Goal: Find specific page/section: Find specific page/section

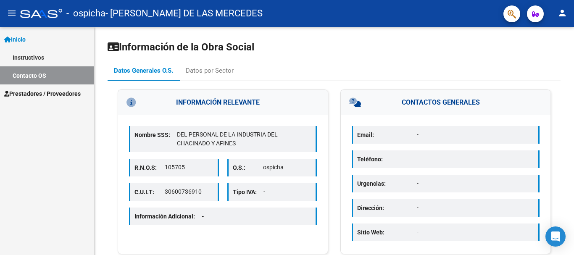
click at [14, 12] on mat-icon "menu" at bounding box center [12, 13] width 10 height 10
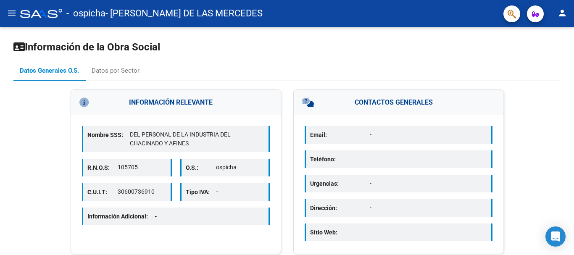
click at [14, 12] on mat-icon "menu" at bounding box center [12, 13] width 10 height 10
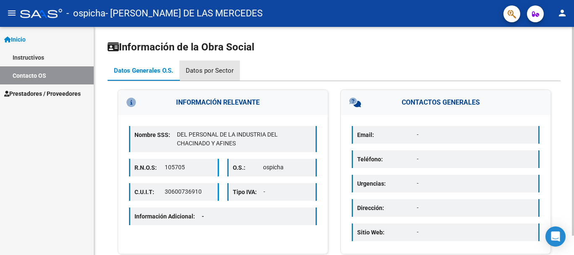
click at [215, 68] on div "Datos por Sector" at bounding box center [210, 70] width 48 height 9
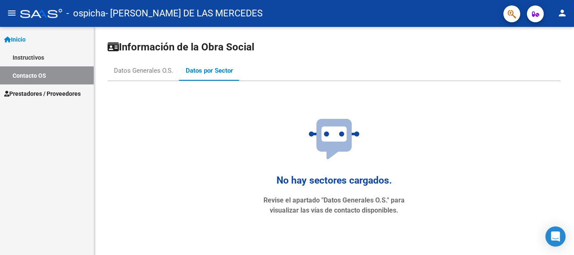
click at [29, 58] on link "Instructivos" at bounding box center [47, 57] width 94 height 18
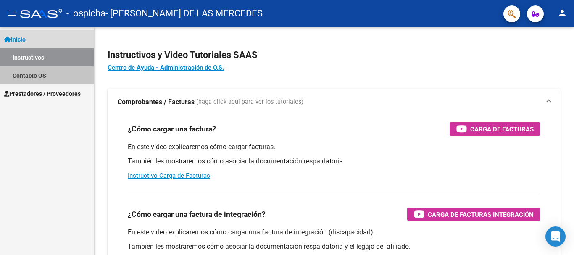
click at [31, 72] on link "Contacto OS" at bounding box center [47, 75] width 94 height 18
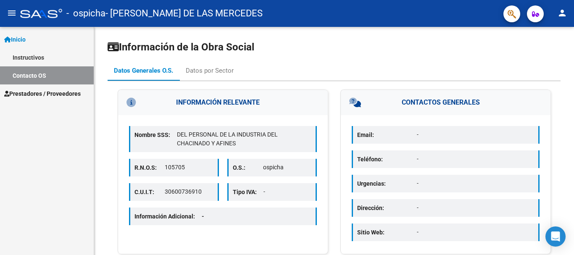
click at [47, 91] on span "Prestadores / Proveedores" at bounding box center [42, 93] width 76 height 9
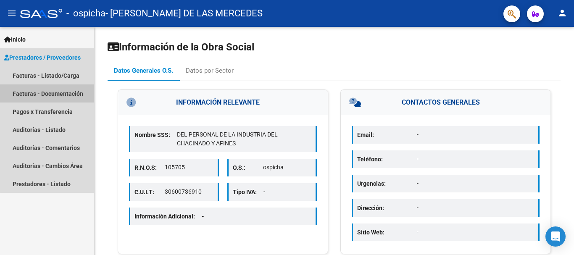
click at [58, 89] on link "Facturas - Documentación" at bounding box center [47, 93] width 94 height 18
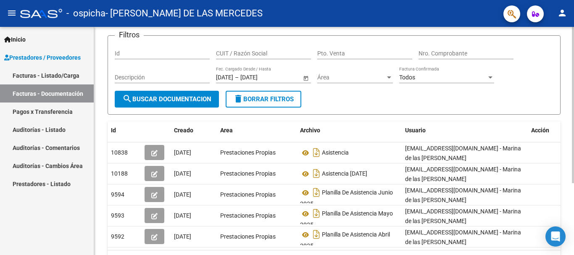
scroll to position [42, 0]
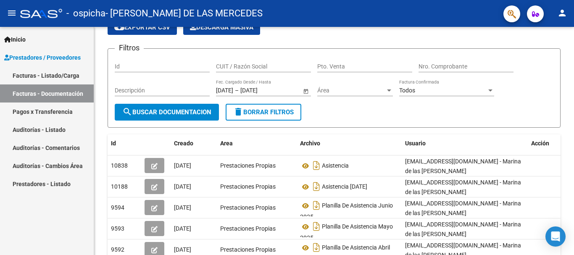
click at [65, 108] on link "Pagos x Transferencia" at bounding box center [47, 111] width 94 height 18
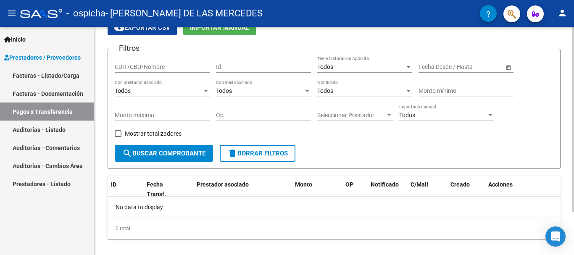
scroll to position [53, 0]
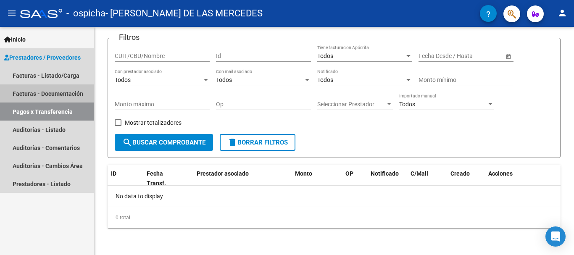
click at [70, 89] on link "Facturas - Documentación" at bounding box center [47, 93] width 94 height 18
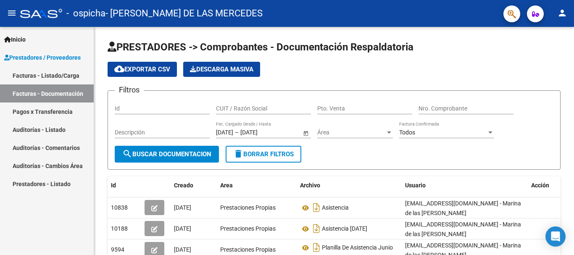
click at [51, 73] on link "Facturas - Listado/Carga" at bounding box center [47, 75] width 94 height 18
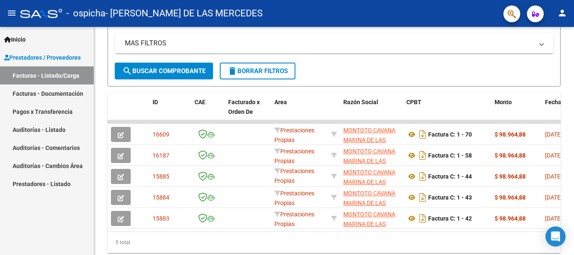
click at [40, 111] on link "Pagos x Transferencia" at bounding box center [47, 111] width 94 height 18
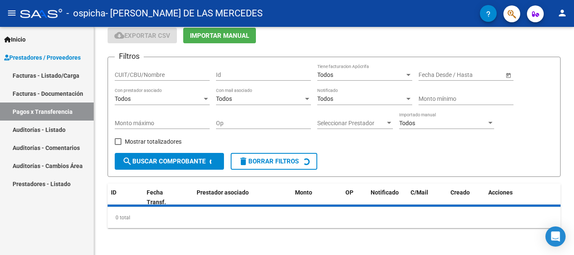
scroll to position [53, 0]
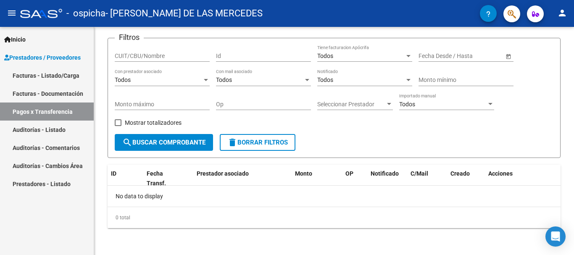
click at [40, 125] on link "Auditorías - Listado" at bounding box center [47, 130] width 94 height 18
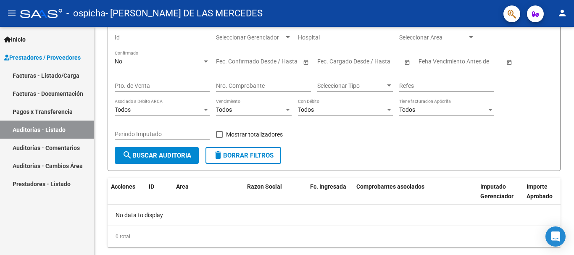
scroll to position [90, 0]
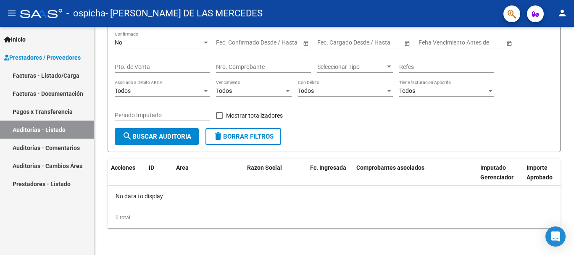
click at [47, 145] on link "Auditorías - Comentarios" at bounding box center [47, 148] width 94 height 18
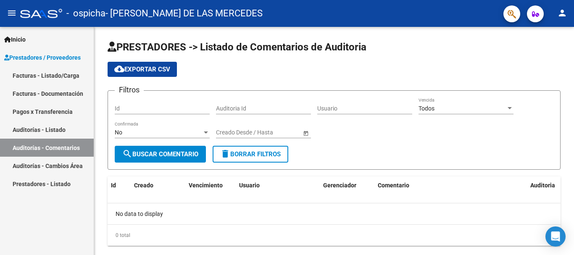
click at [50, 160] on link "Auditorías - Cambios Área" at bounding box center [47, 166] width 94 height 18
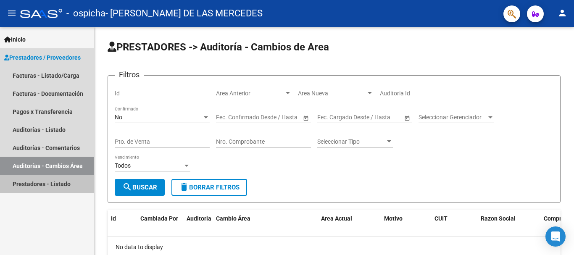
click at [57, 186] on link "Prestadores - Listado" at bounding box center [47, 184] width 94 height 18
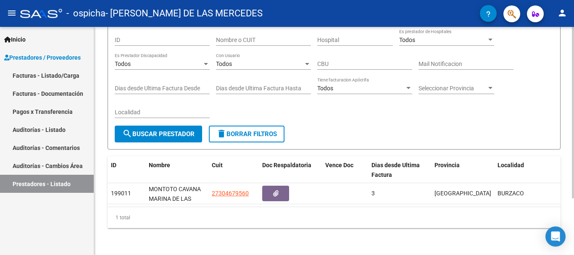
scroll to position [75, 0]
click at [52, 74] on link "Facturas - Listado/Carga" at bounding box center [47, 75] width 94 height 18
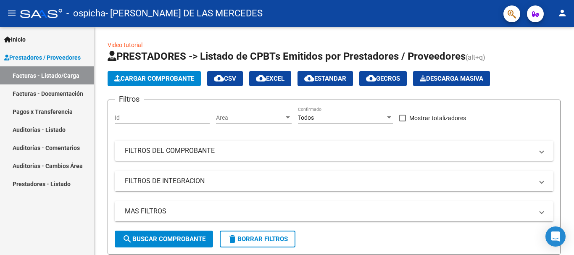
click at [60, 90] on link "Facturas - Documentación" at bounding box center [47, 93] width 94 height 18
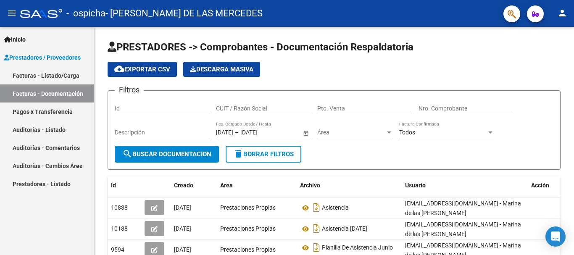
click at [64, 125] on link "Auditorías - Listado" at bounding box center [47, 130] width 94 height 18
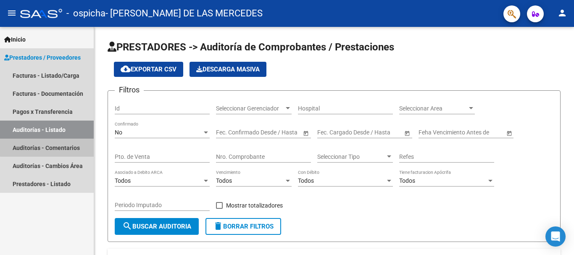
click at [62, 146] on link "Auditorías - Comentarios" at bounding box center [47, 148] width 94 height 18
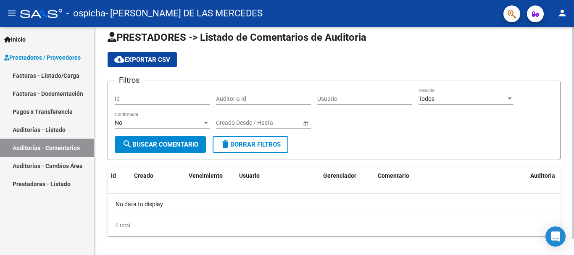
scroll to position [18, 0]
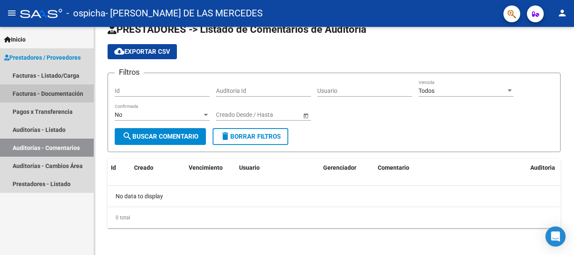
click at [57, 92] on link "Facturas - Documentación" at bounding box center [47, 93] width 94 height 18
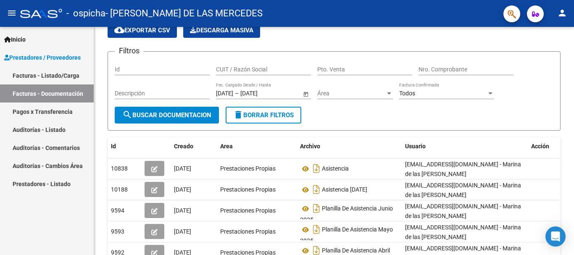
scroll to position [21, 0]
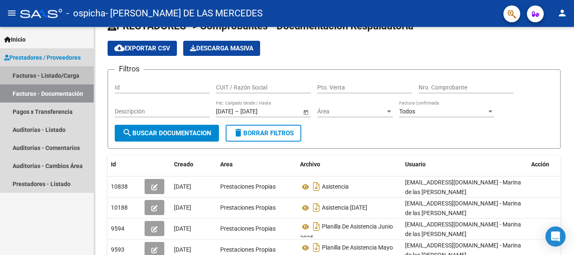
click at [42, 77] on link "Facturas - Listado/Carga" at bounding box center [47, 75] width 94 height 18
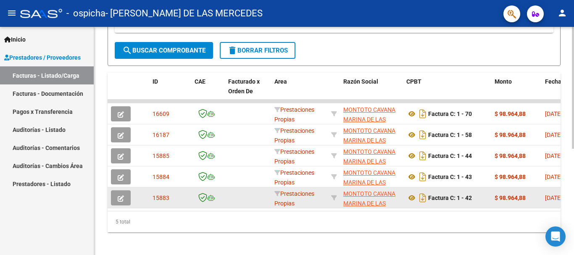
scroll to position [189, 0]
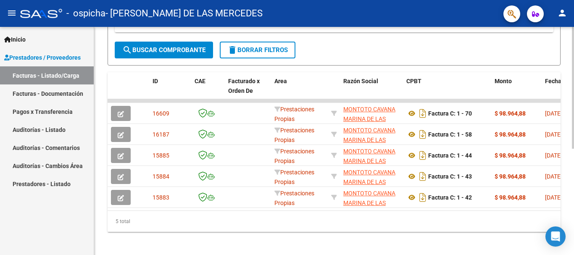
drag, startPoint x: 173, startPoint y: 217, endPoint x: 250, endPoint y: 210, distance: 76.7
click at [250, 210] on datatable-body "16609 Prestaciones Propias [PERSON_NAME] DE LAS MERCEDES 27304679560 Factura C:…" at bounding box center [334, 154] width 453 height 111
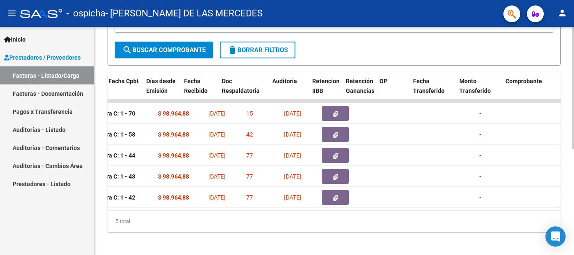
scroll to position [0, 0]
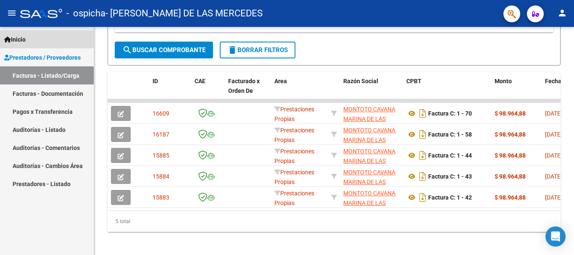
click at [33, 34] on link "Inicio" at bounding box center [47, 39] width 94 height 18
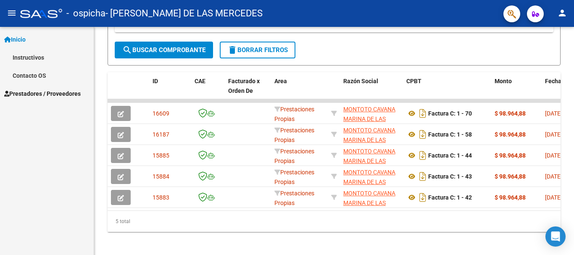
click at [39, 56] on link "Instructivos" at bounding box center [47, 57] width 94 height 18
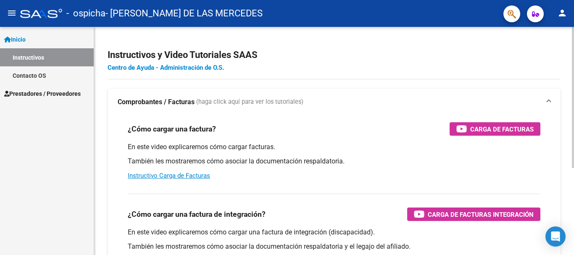
click at [134, 69] on link "Centro de Ayuda - Administración de O.S." at bounding box center [166, 68] width 116 height 8
click at [29, 73] on link "Contacto OS" at bounding box center [47, 75] width 94 height 18
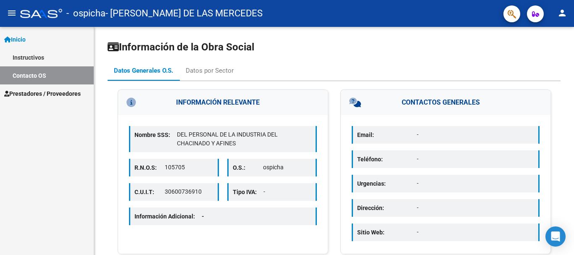
click at [50, 93] on span "Prestadores / Proveedores" at bounding box center [42, 93] width 76 height 9
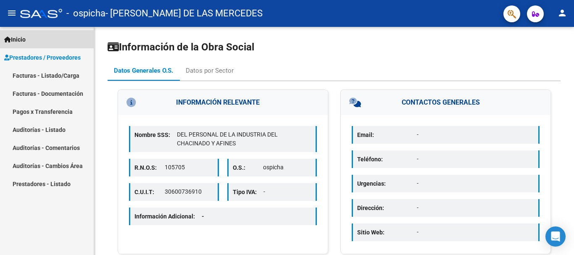
click at [21, 40] on span "Inicio" at bounding box center [14, 39] width 21 height 9
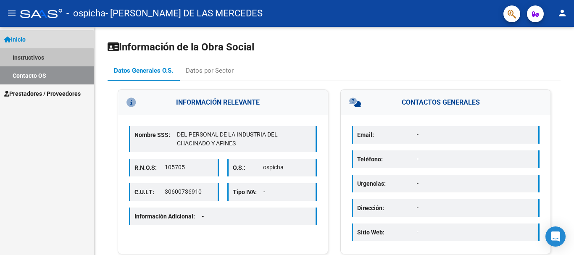
click at [40, 58] on link "Instructivos" at bounding box center [47, 57] width 94 height 18
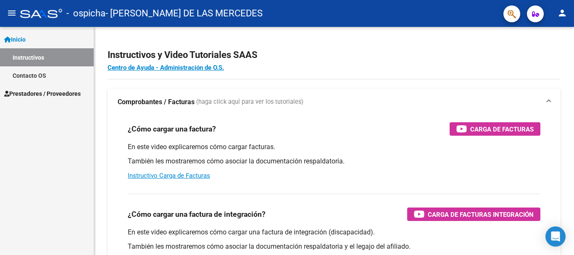
click at [42, 94] on span "Prestadores / Proveedores" at bounding box center [42, 93] width 76 height 9
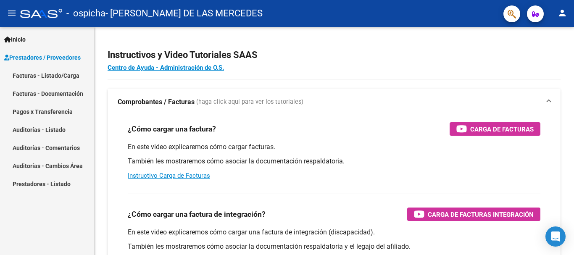
click at [51, 131] on link "Auditorías - Listado" at bounding box center [47, 130] width 94 height 18
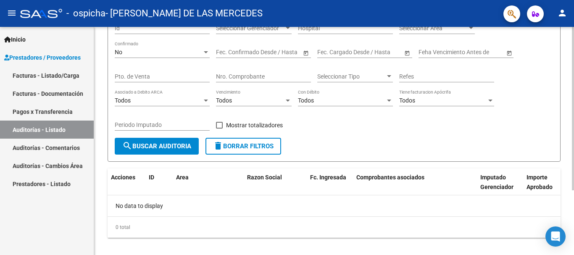
scroll to position [90, 0]
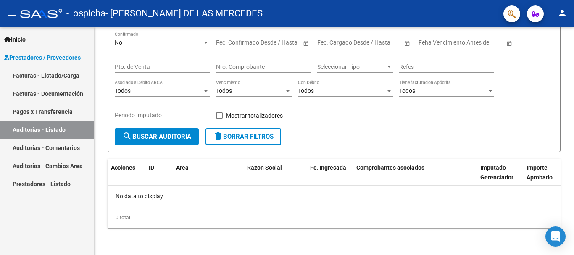
click at [72, 147] on link "Auditorías - Comentarios" at bounding box center [47, 148] width 94 height 18
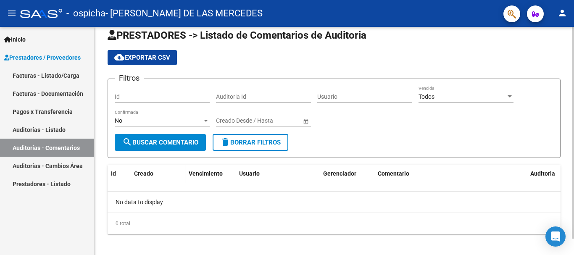
scroll to position [18, 0]
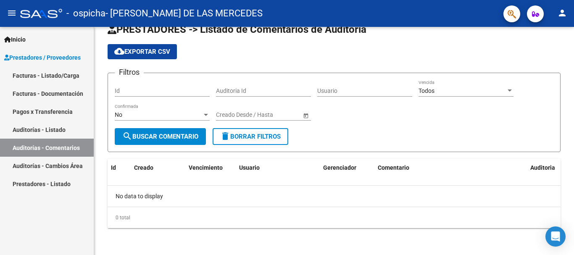
click at [56, 163] on link "Auditorías - Cambios Área" at bounding box center [47, 166] width 94 height 18
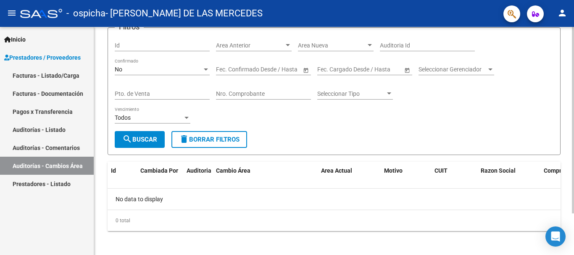
scroll to position [51, 0]
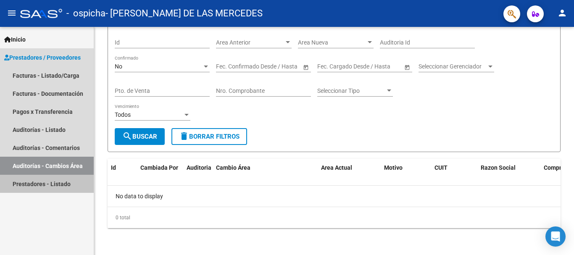
click at [55, 182] on link "Prestadores - Listado" at bounding box center [47, 184] width 94 height 18
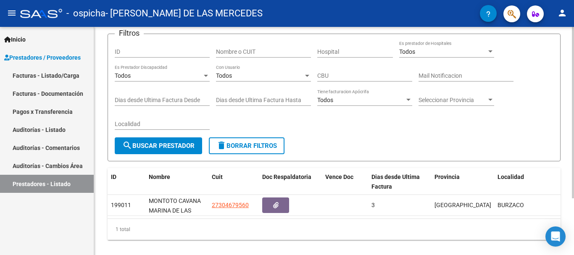
scroll to position [75, 0]
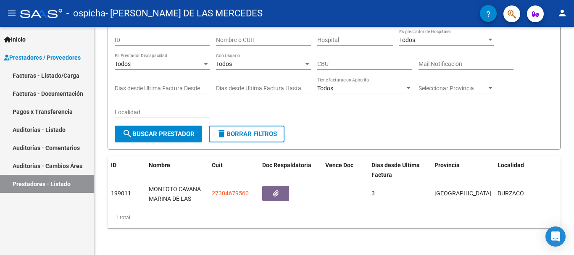
click at [488, 13] on icon "button" at bounding box center [488, 14] width 4 height 6
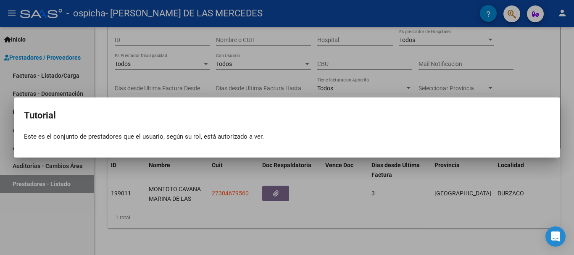
click at [488, 13] on div at bounding box center [287, 127] width 574 height 255
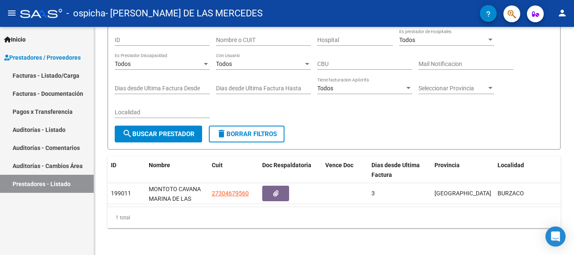
click at [562, 13] on mat-icon "person" at bounding box center [562, 13] width 10 height 10
click at [35, 205] on div at bounding box center [287, 127] width 574 height 255
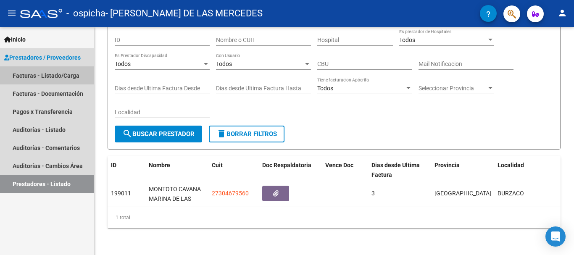
click at [52, 75] on link "Facturas - Listado/Carga" at bounding box center [47, 75] width 94 height 18
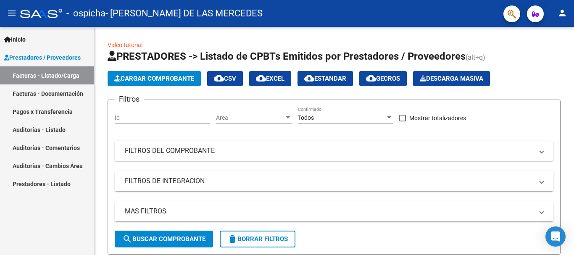
drag, startPoint x: 108, startPoint y: 13, endPoint x: 26, endPoint y: 9, distance: 81.2
click at [26, 9] on div "- ospicha - [PERSON_NAME] DE LAS MERCEDES" at bounding box center [258, 13] width 476 height 18
copy div "- ospicha"
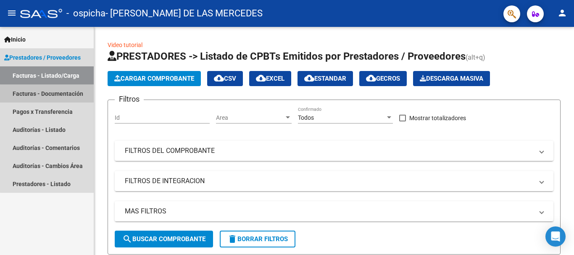
click at [62, 97] on link "Facturas - Documentación" at bounding box center [47, 93] width 94 height 18
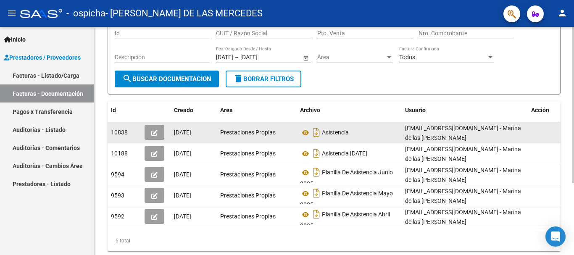
scroll to position [105, 0]
